Goal: Information Seeking & Learning: Learn about a topic

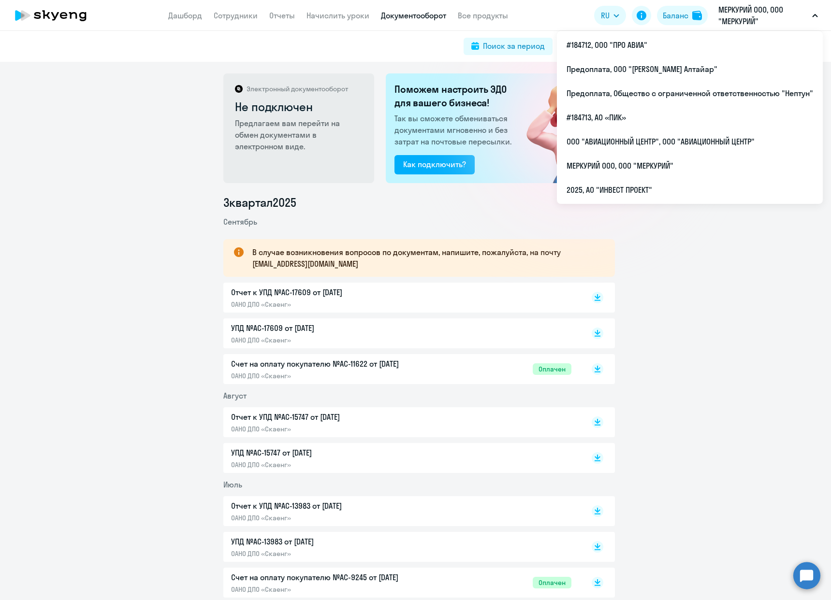
click at [743, 14] on p "МЕРКУРИЙ ООО, ООО "МЕРКУРИЙ"" at bounding box center [763, 15] width 90 height 23
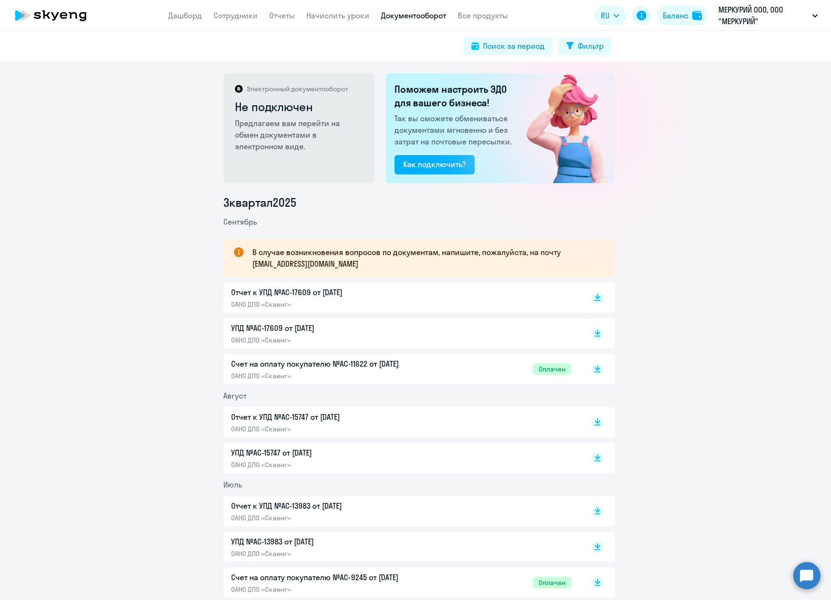
click at [743, 14] on p "МЕРКУРИЙ ООО, ООО "МЕРКУРИЙ"" at bounding box center [763, 15] width 90 height 23
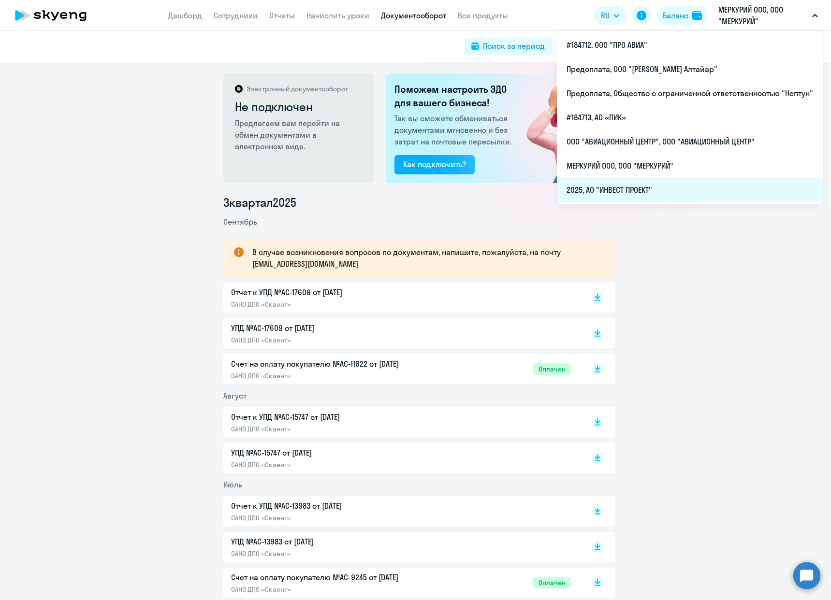
click at [657, 182] on li "2025, АО "ИНВЕСТ ПРОЕКТ"" at bounding box center [690, 190] width 266 height 24
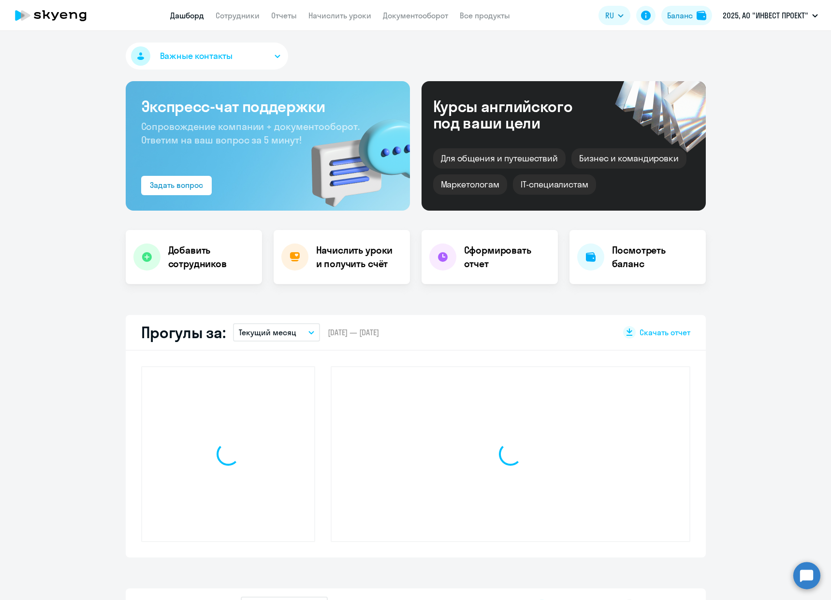
select select "30"
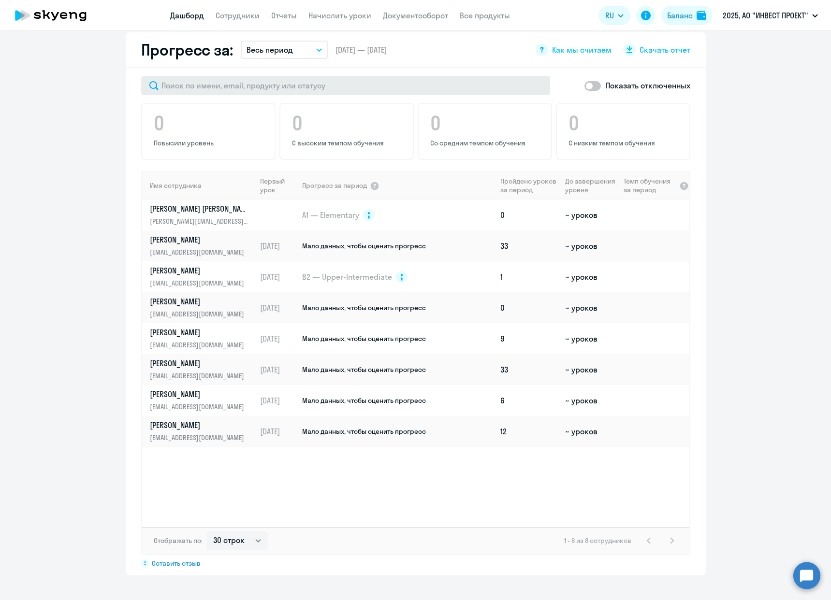
scroll to position [580, 0]
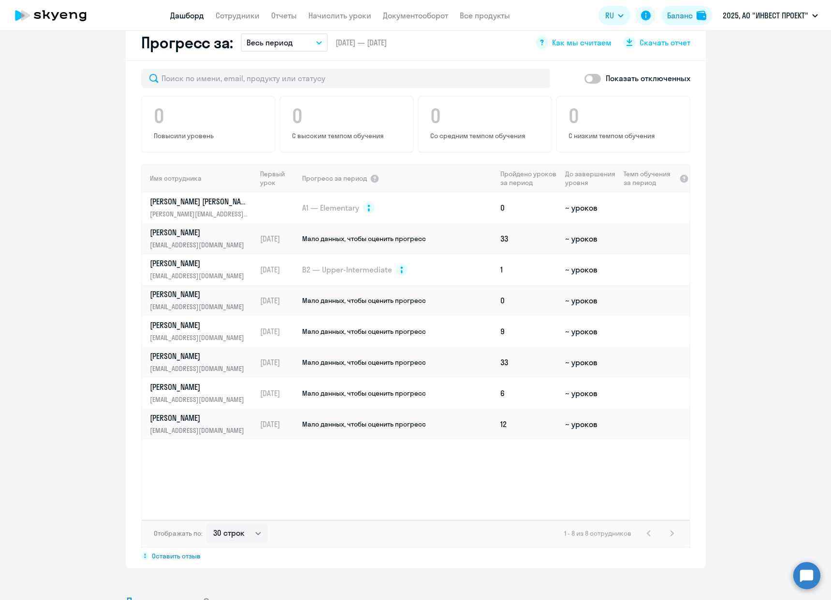
click at [213, 258] on p "[PERSON_NAME]" at bounding box center [200, 263] width 100 height 11
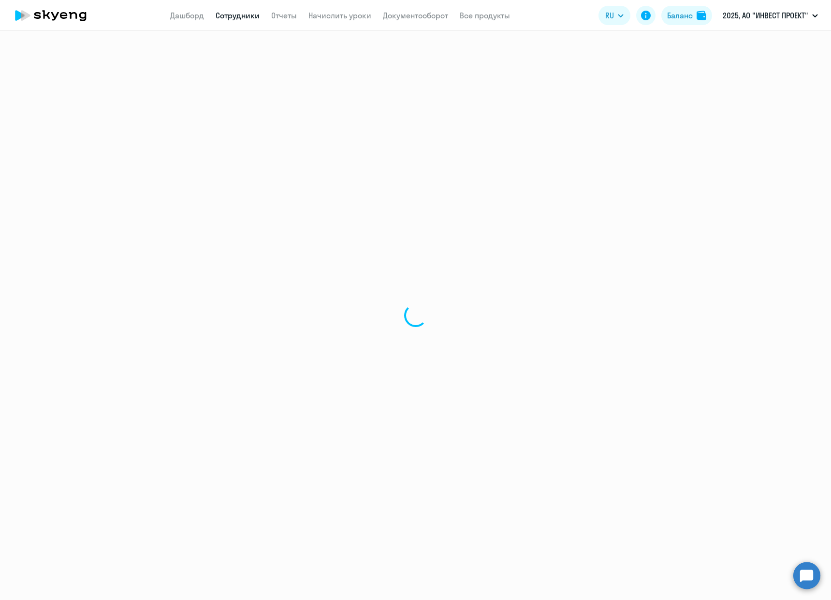
select select "english"
